Goal: Information Seeking & Learning: Learn about a topic

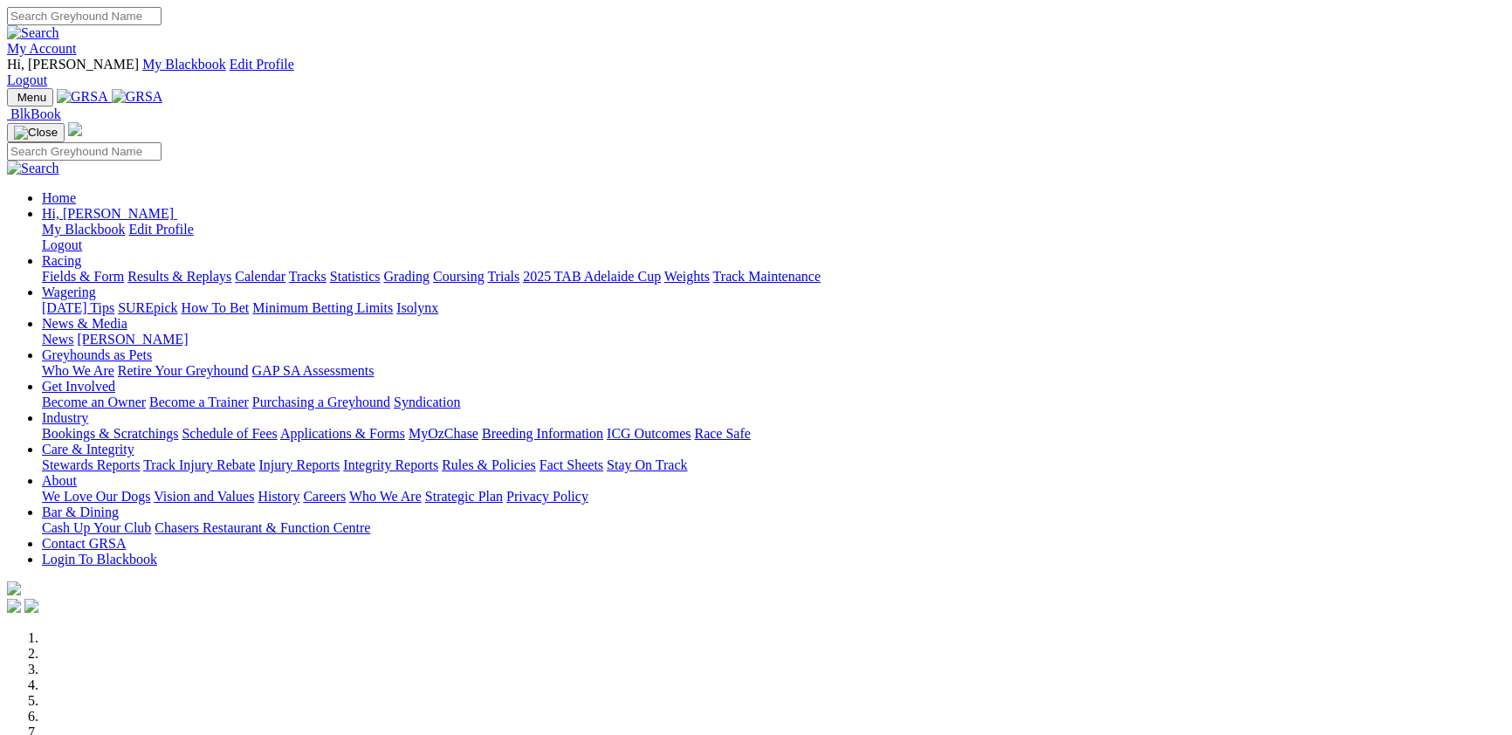
click at [81, 253] on link "Racing" at bounding box center [61, 260] width 39 height 15
click at [231, 269] on link "Results & Replays" at bounding box center [179, 276] width 104 height 15
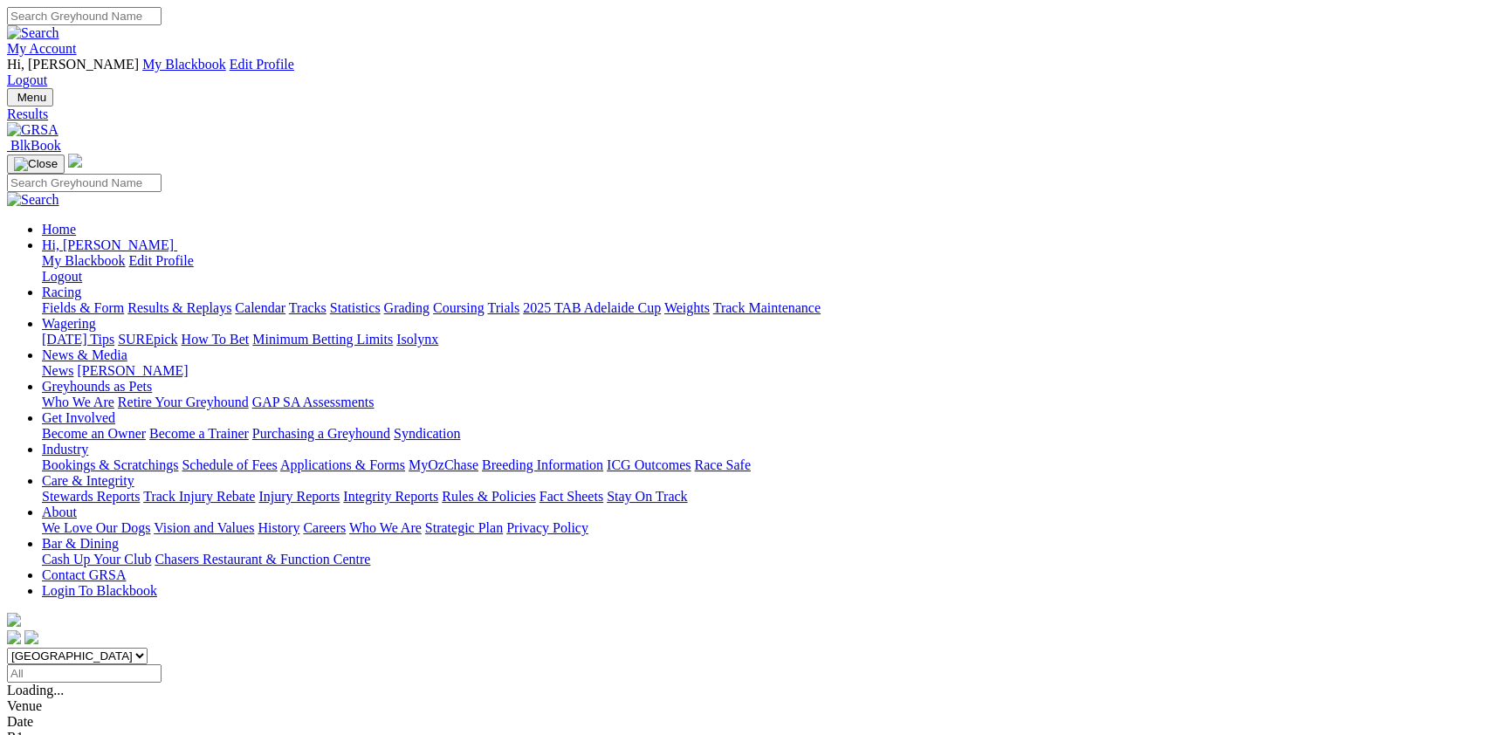
select select "VIC"
click at [148, 648] on select "South Australia New South Wales Northern Territory Queensland Tasmania Victoria…" at bounding box center [77, 656] width 141 height 17
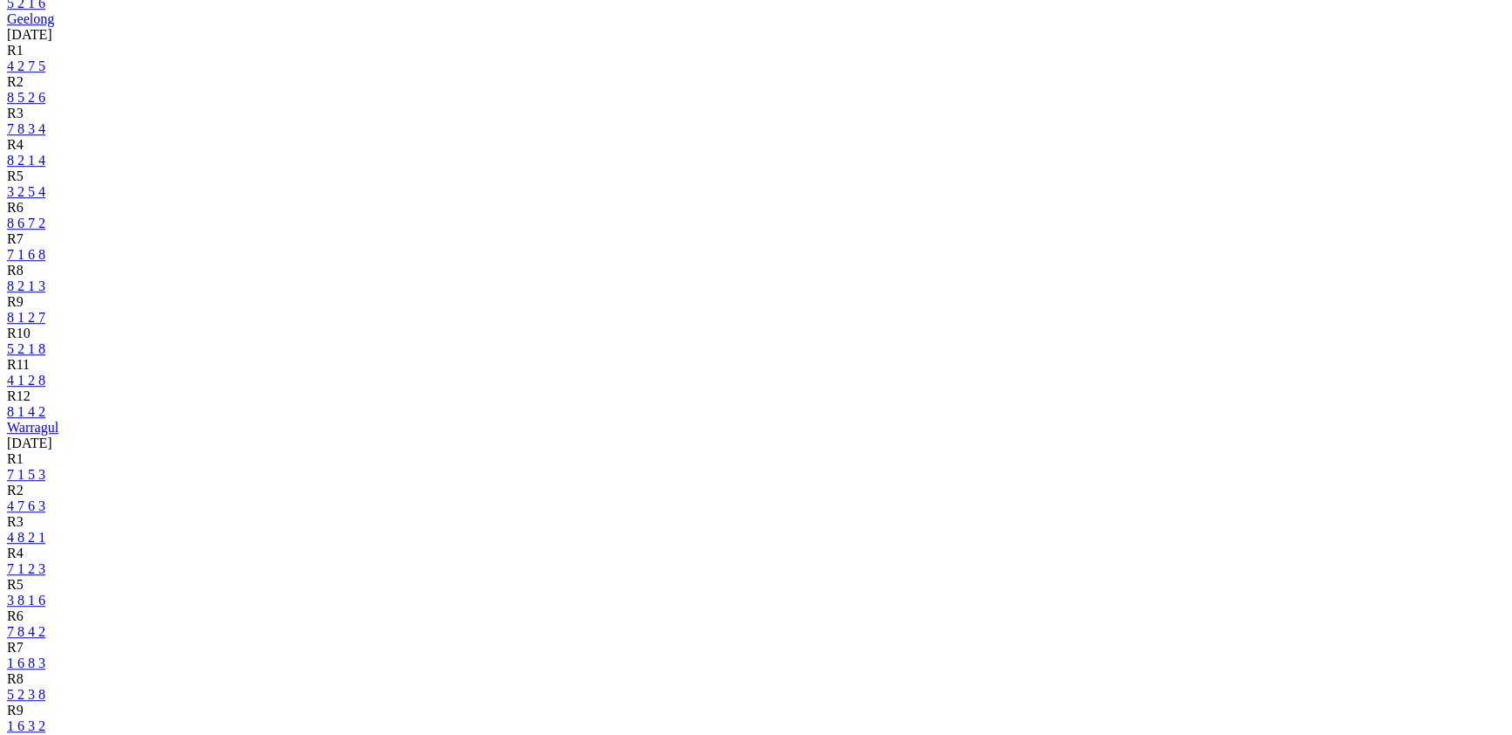
scroll to position [1333, 0]
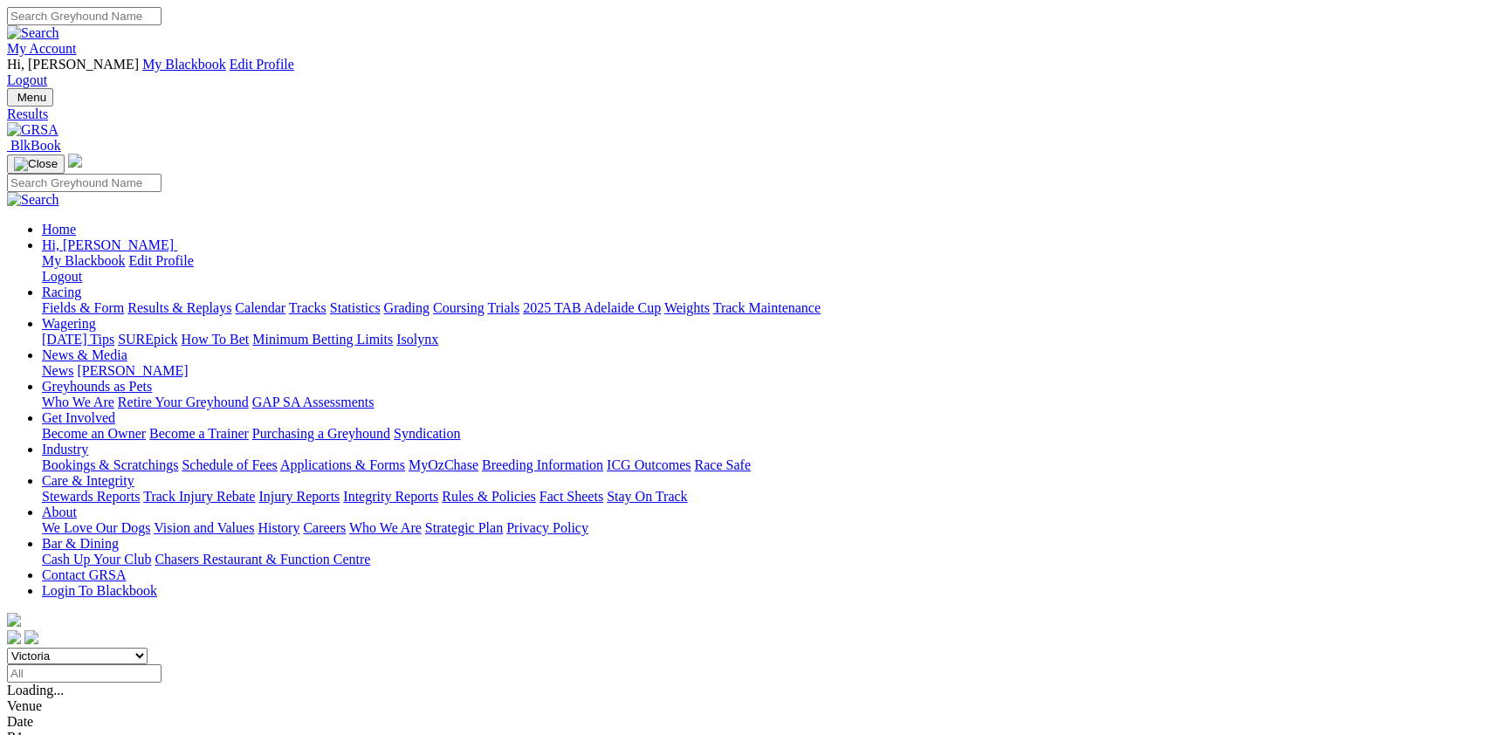
select select "SA"
click at [148, 648] on select "South Australia New South Wales Northern Territory Queensland Tasmania Victoria…" at bounding box center [77, 656] width 141 height 17
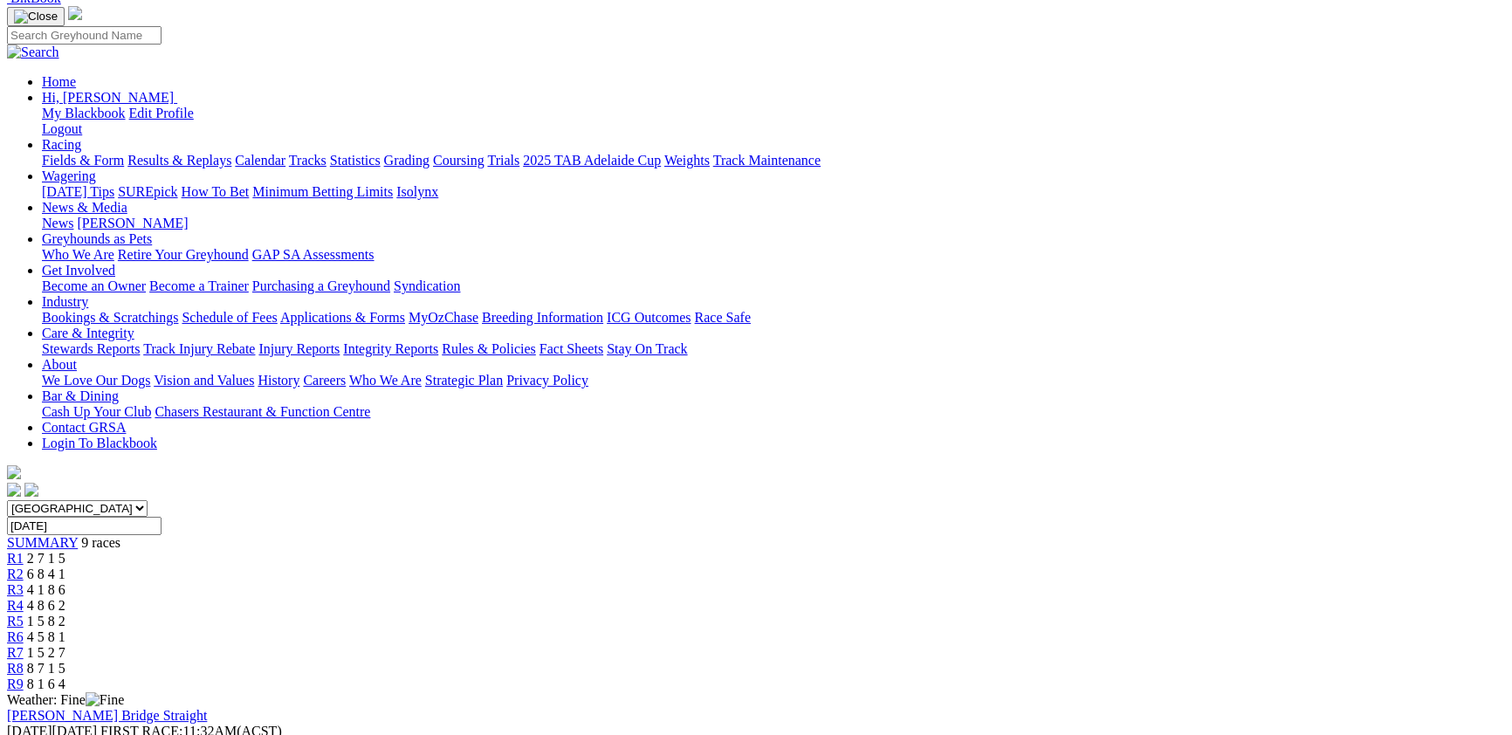
scroll to position [95, 0]
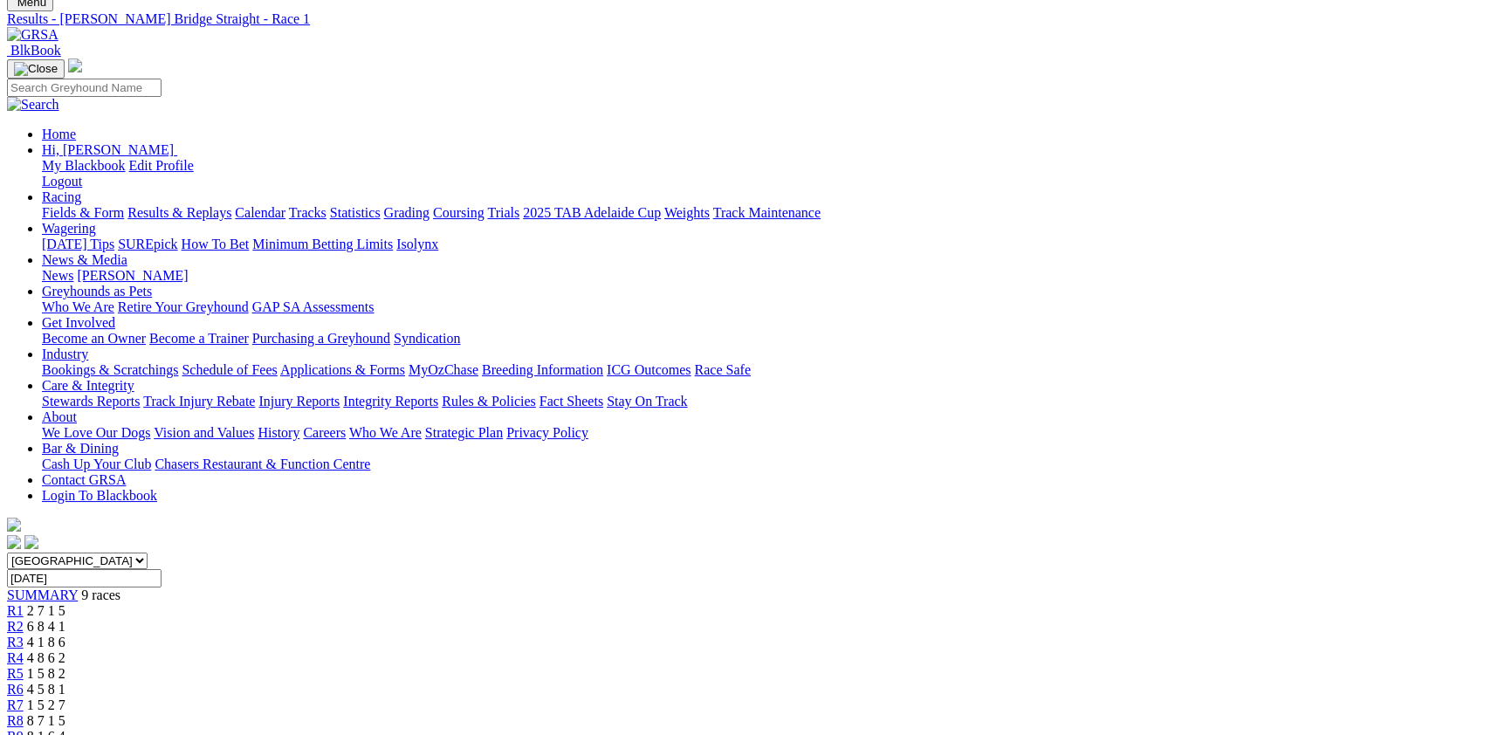
click at [124, 205] on link "Fields & Form" at bounding box center [83, 212] width 82 height 15
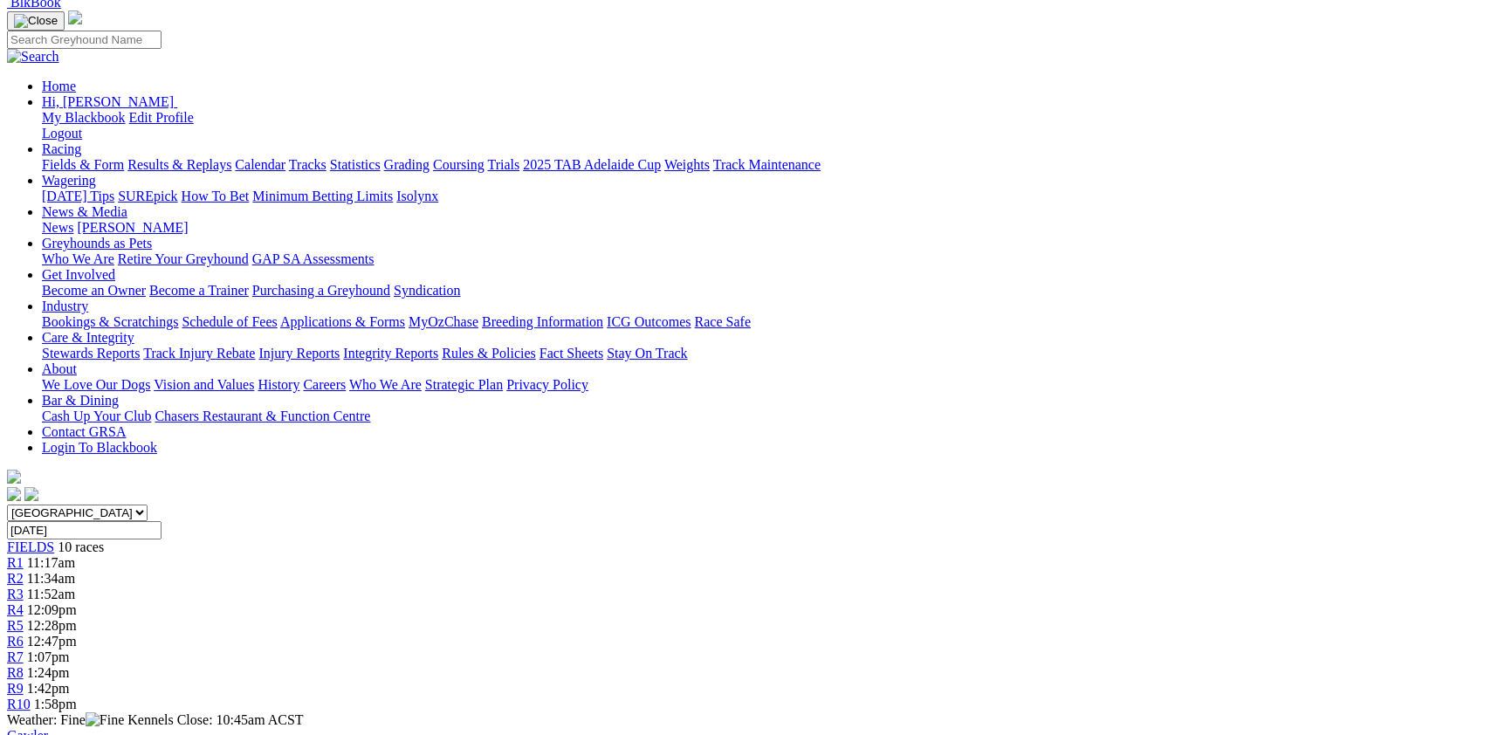
scroll to position [285, 0]
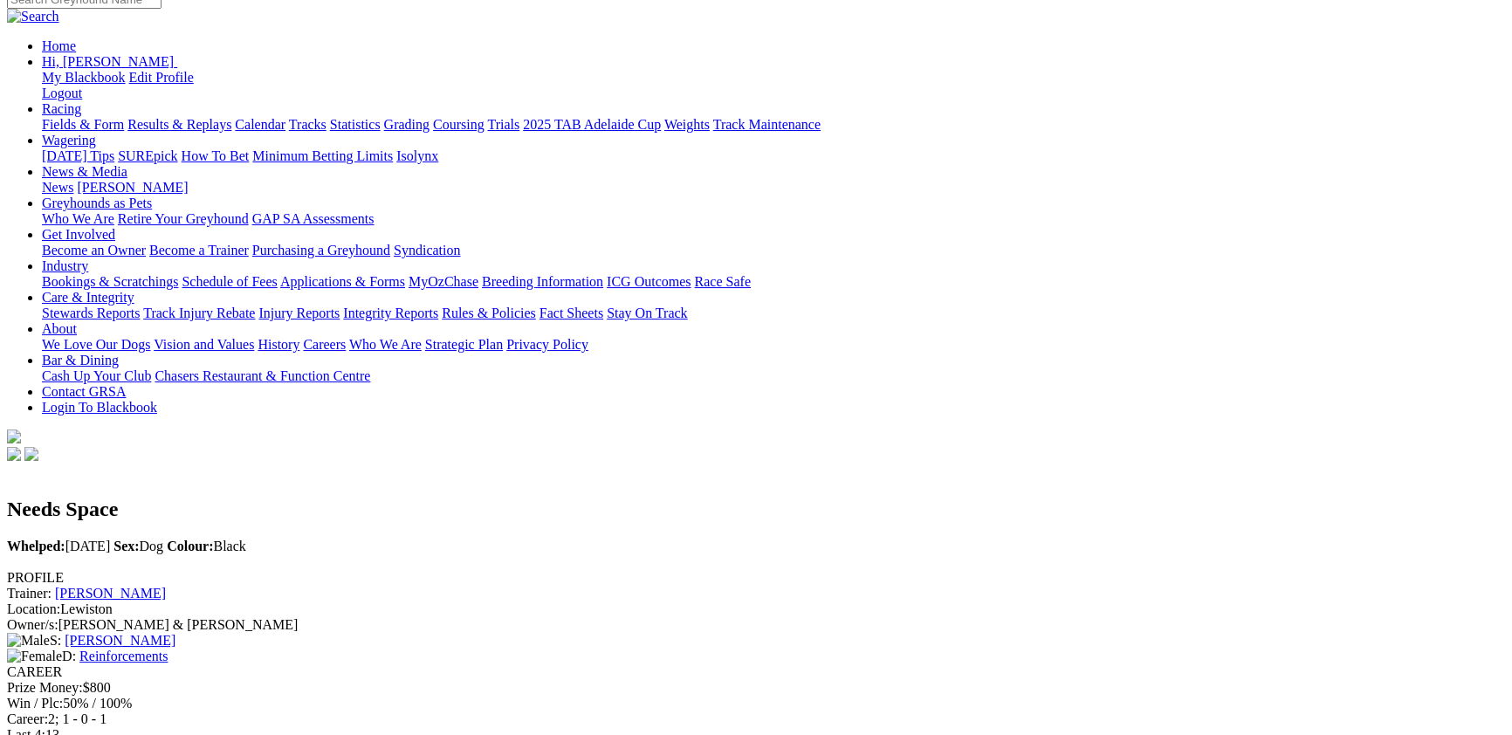
scroll to position [190, 0]
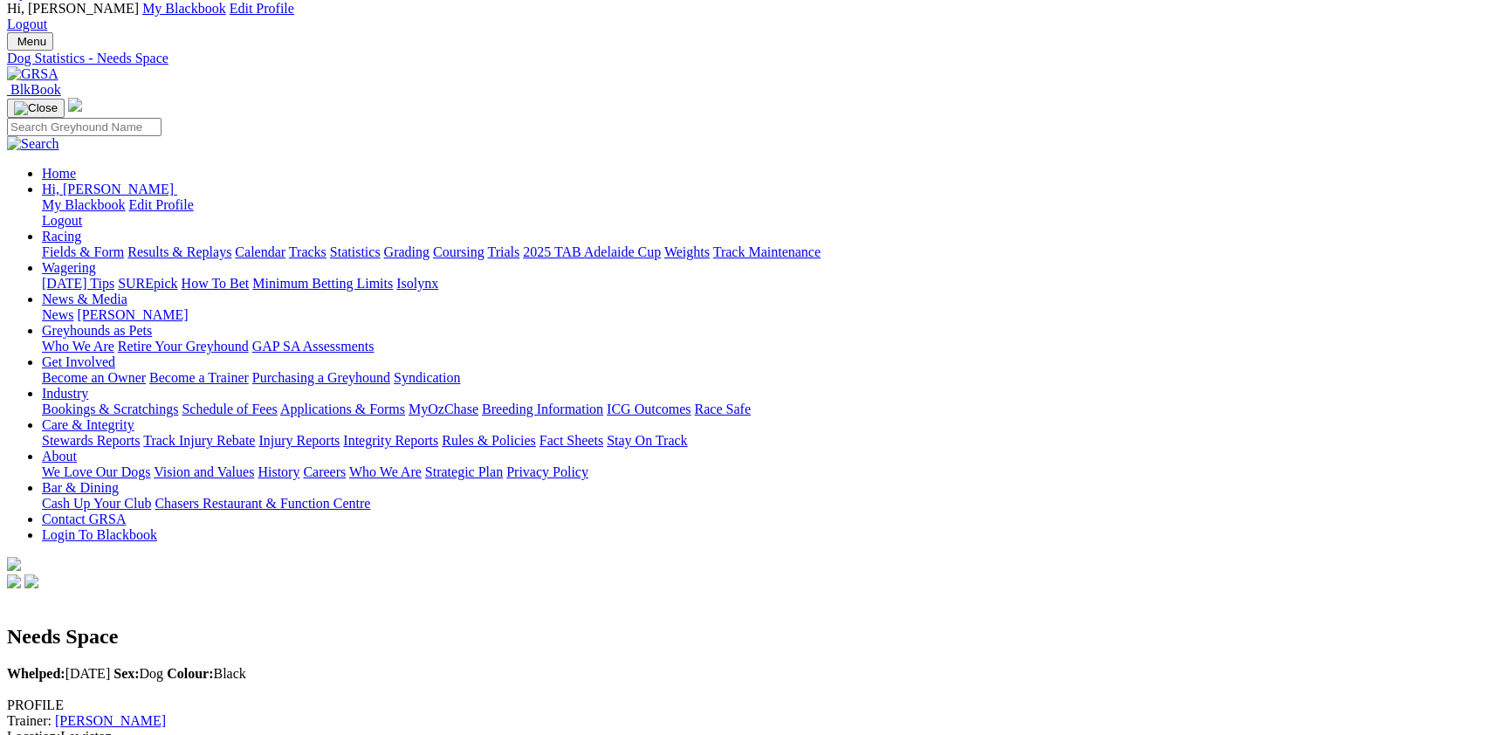
scroll to position [190, 0]
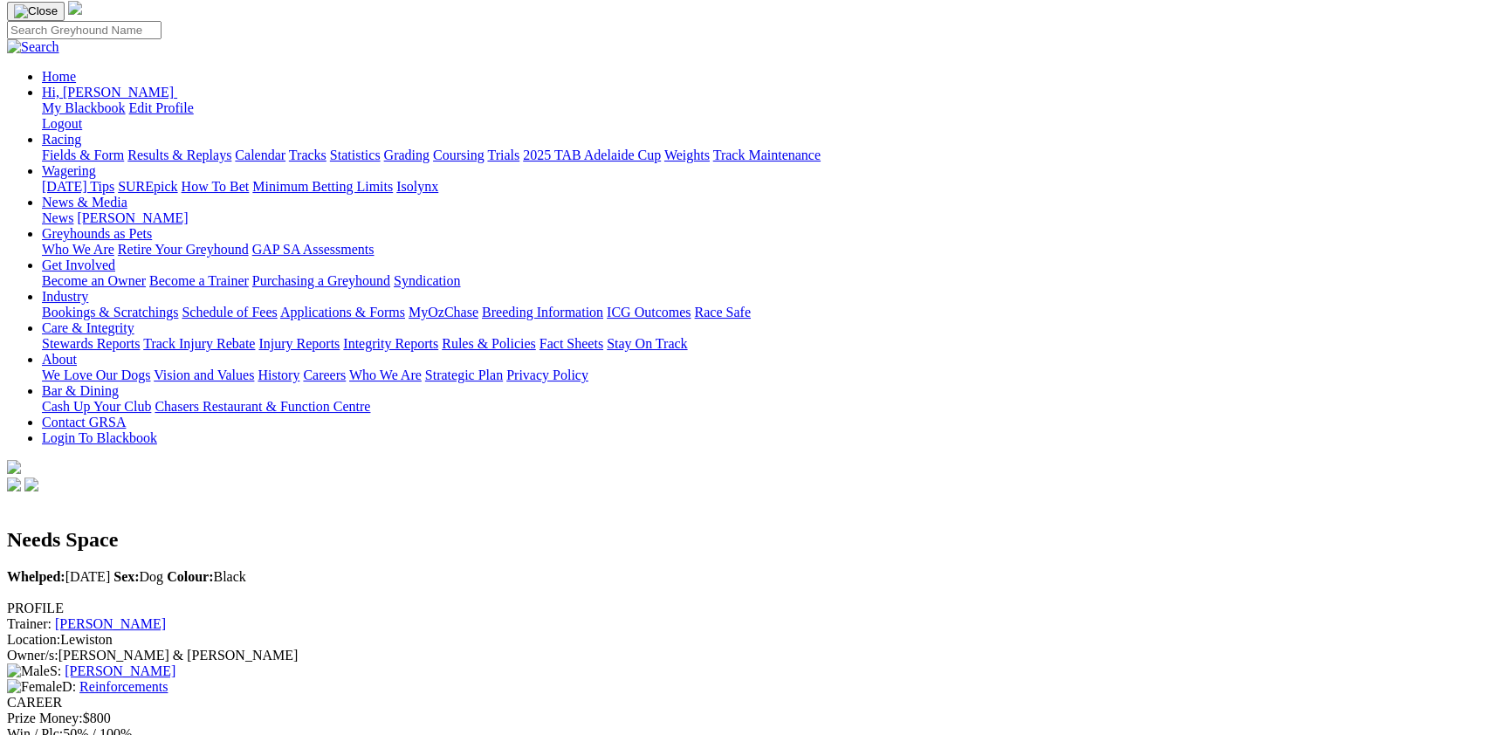
scroll to position [190, 0]
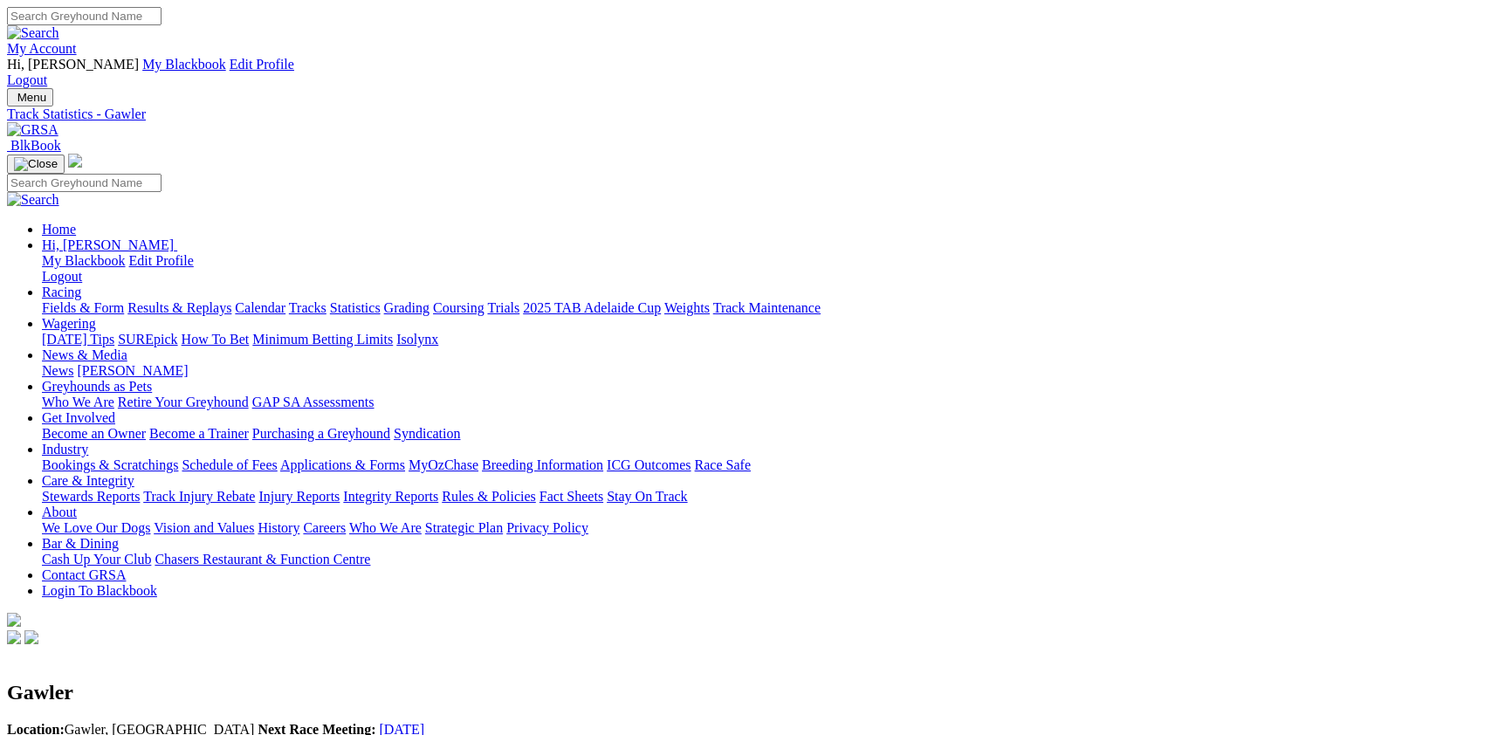
click at [231, 300] on link "Results & Replays" at bounding box center [179, 307] width 104 height 15
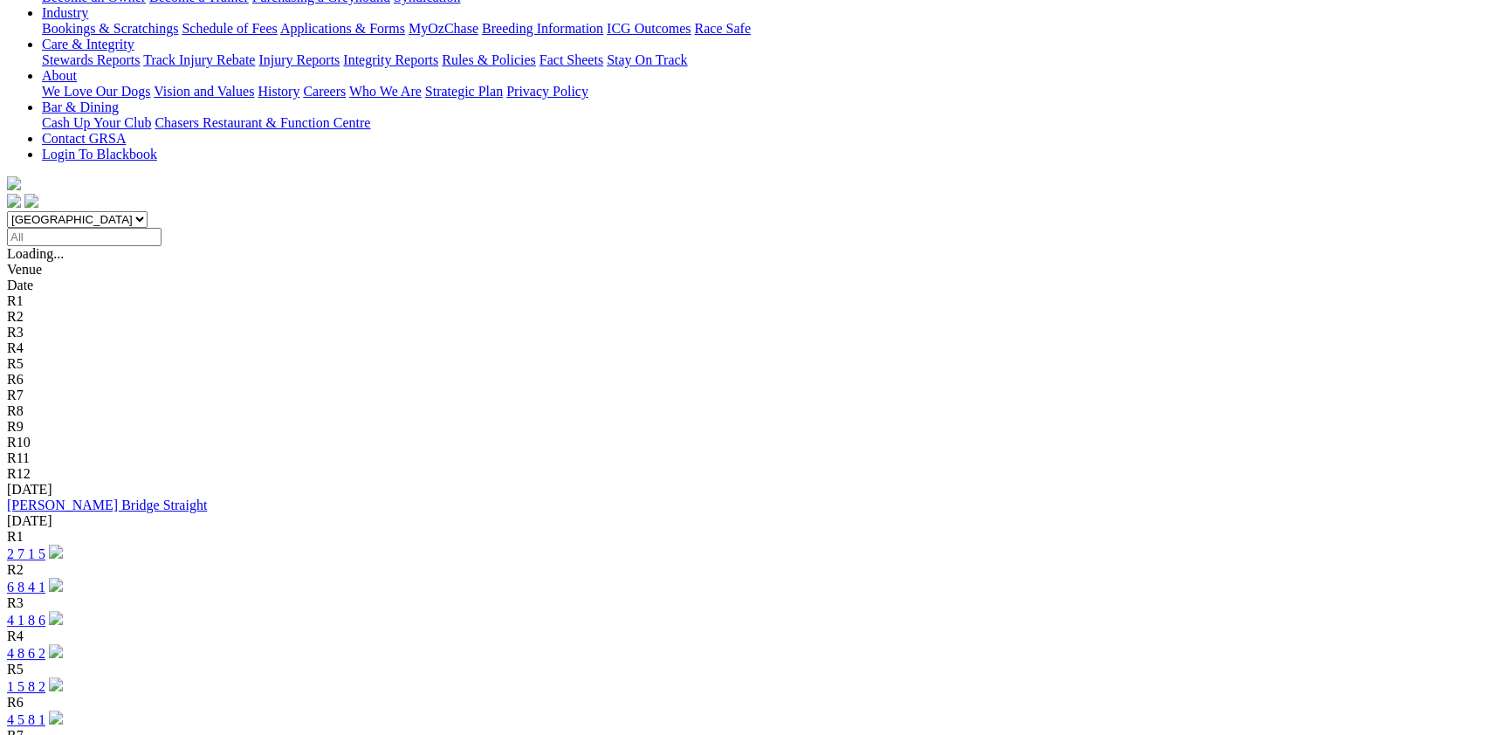
scroll to position [476, 0]
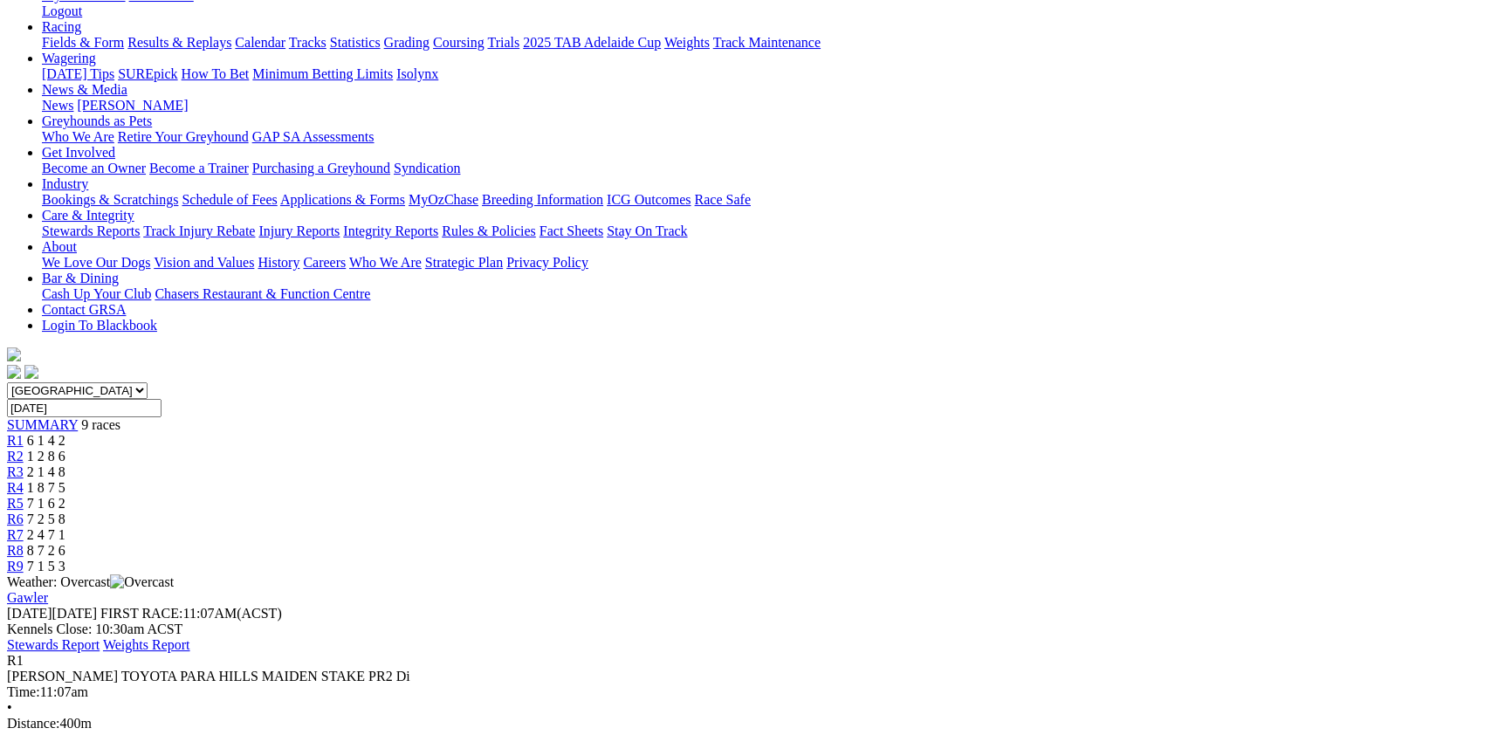
scroll to position [285, 0]
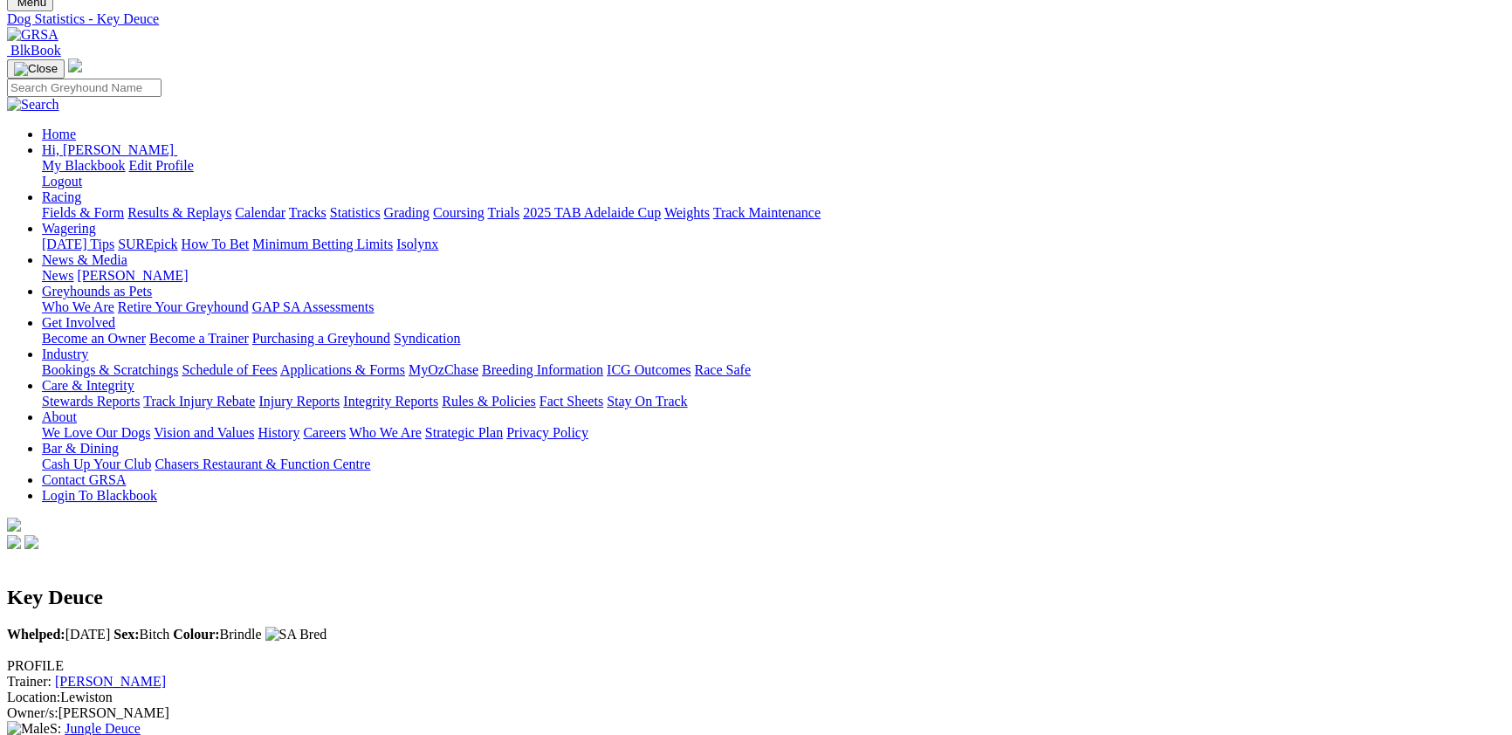
scroll to position [190, 0]
